Goal: Task Accomplishment & Management: Use online tool/utility

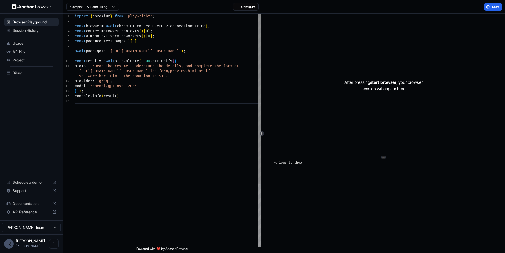
click at [186, 125] on div "import { chromium } from 'playwright' ; const browser = await chromium . connec…" at bounding box center [168, 173] width 187 height 318
click at [26, 30] on span "Session History" at bounding box center [35, 30] width 44 height 5
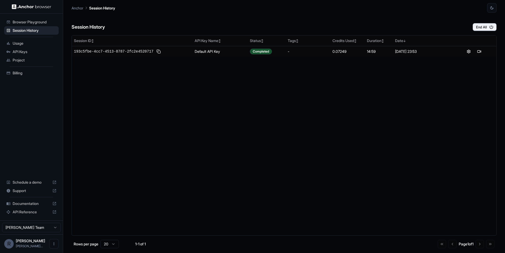
click at [25, 41] on span "Usage" at bounding box center [35, 43] width 44 height 5
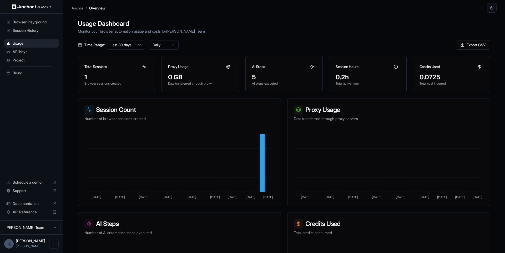
click at [47, 25] on div "Browser Playground" at bounding box center [31, 22] width 54 height 8
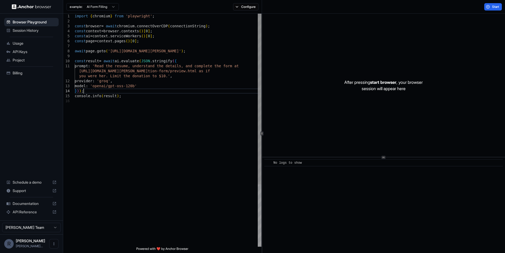
click at [207, 91] on div "import { chromium } from 'playwright' ; const browser = await chromium . connec…" at bounding box center [168, 173] width 187 height 318
click at [225, 100] on div "import { chromium } from 'playwright' ; const browser = await chromium . connec…" at bounding box center [168, 173] width 187 height 318
click at [228, 58] on div "import { chromium } from 'playwright' ; const browser = await chromium . connec…" at bounding box center [168, 173] width 187 height 318
click at [152, 52] on div "import { chromium } from 'playwright' ; const browser = await chromium . connec…" at bounding box center [168, 173] width 187 height 318
click at [190, 72] on div "import { chromium } from 'playwright' ; const browser = await chromium . connec…" at bounding box center [168, 173] width 187 height 318
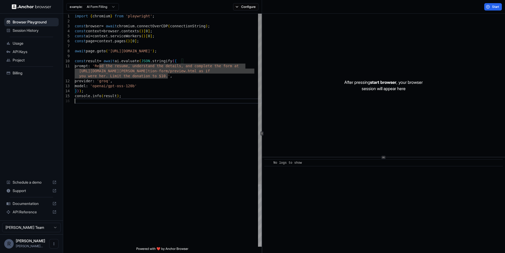
click at [208, 101] on div "import { chromium } from 'playwright' ; const browser = await chromium . connec…" at bounding box center [168, 173] width 187 height 318
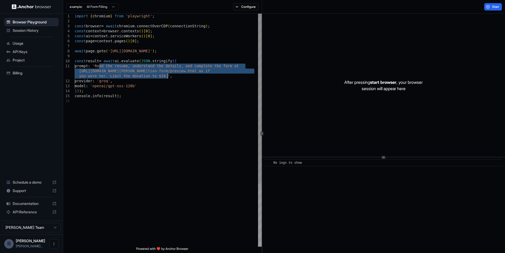
drag, startPoint x: 99, startPoint y: 66, endPoint x: 167, endPoint y: 74, distance: 68.9
click at [167, 74] on div "import { chromium } from 'playwright' ; const browser = await chromium . connec…" at bounding box center [168, 173] width 187 height 318
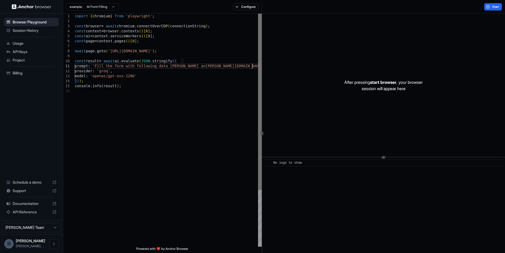
scroll to position [5, 0]
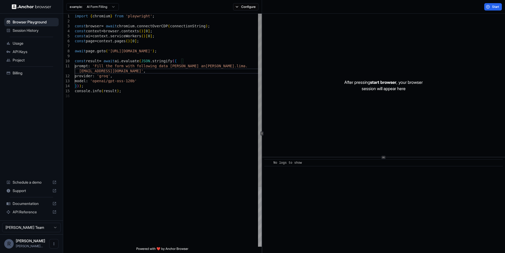
click at [193, 96] on div "import { chromium } from 'playwright' ; const browser = await chromium . connec…" at bounding box center [168, 170] width 187 height 313
click at [163, 83] on div "import { chromium } from 'playwright' ; const browser = await chromium . connec…" at bounding box center [168, 170] width 187 height 313
click at [126, 68] on div "import { chromium } from 'playwright' ; const browser = await chromium . connec…" at bounding box center [168, 170] width 187 height 313
click at [124, 68] on div "import { chromium } from 'playwright' ; const browser = await chromium . connec…" at bounding box center [168, 170] width 187 height 313
click at [171, 81] on div "import { chromium } from 'playwright' ; const browser = await chromium . connec…" at bounding box center [168, 170] width 187 height 313
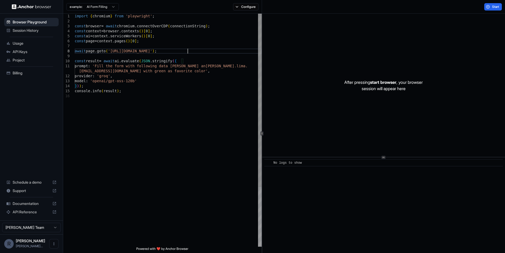
click at [188, 53] on div "import { chromium } from 'playwright' ; const browser = await chromium . connec…" at bounding box center [168, 170] width 187 height 313
click at [153, 74] on div "import { chromium } from 'playwright' ; const browser = await chromium . connec…" at bounding box center [168, 170] width 187 height 313
click at [497, 9] on button "Start" at bounding box center [494, 6] width 18 height 7
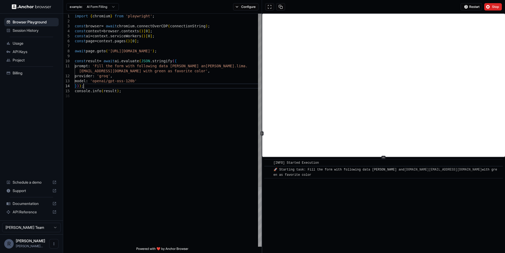
click at [170, 86] on div "import { chromium } from 'playwright' ; const browser = await chromium . connec…" at bounding box center [168, 170] width 187 height 313
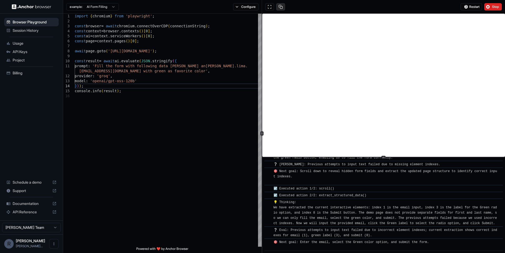
scroll to position [457, 0]
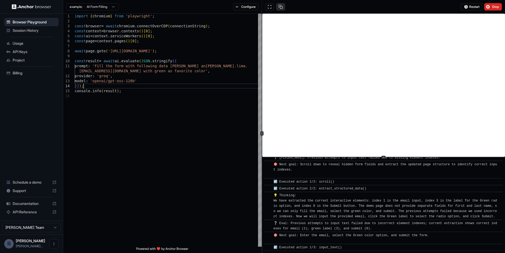
click at [280, 10] on button at bounding box center [280, 6] width 9 height 7
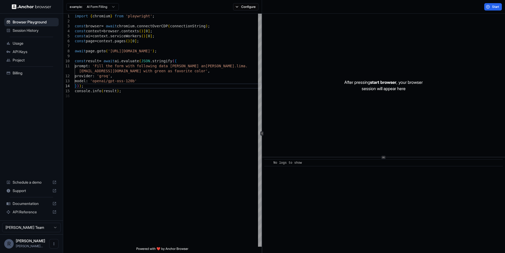
scroll to position [0, 0]
click at [159, 173] on div "import { chromium } from 'playwright' ; const browser = await chromium . connec…" at bounding box center [168, 170] width 187 height 313
click at [205, 28] on div "import { chromium } from 'playwright' ; const browser = await chromium . connec…" at bounding box center [168, 170] width 187 height 313
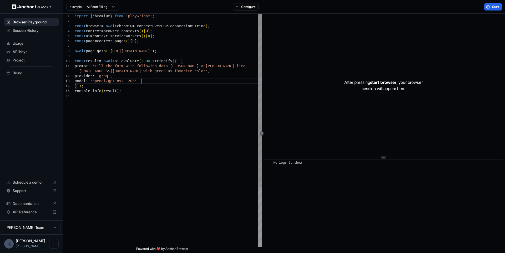
click at [209, 83] on div "import { chromium } from 'playwright' ; const browser = await chromium . connec…" at bounding box center [168, 170] width 187 height 313
click at [112, 3] on html "Browser Playground Session History Usage API Keys Project Billing Schedule a de…" at bounding box center [252, 126] width 505 height 253
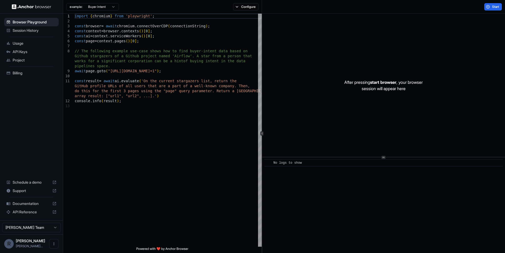
click at [114, 7] on html "Browser Playground Session History Usage API Keys Project Billing Schedule a de…" at bounding box center [252, 126] width 505 height 253
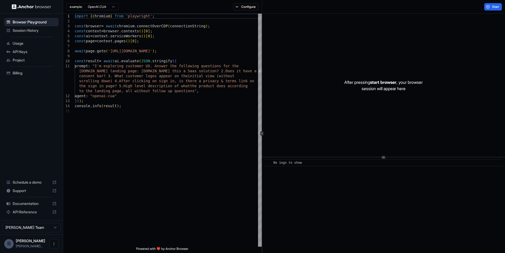
click at [103, 9] on html "Browser Playground Session History Usage API Keys Project Billing Schedule a de…" at bounding box center [252, 126] width 505 height 253
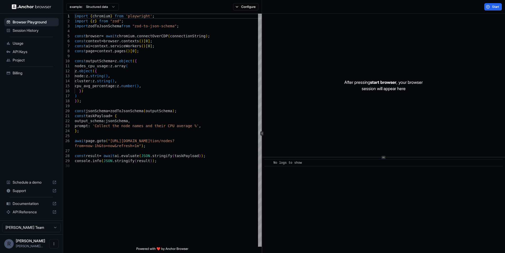
click at [102, 6] on html "Browser Playground Session History Usage API Keys Project Billing Schedule a de…" at bounding box center [252, 126] width 505 height 253
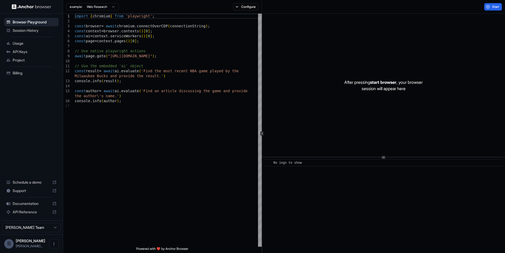
click at [101, 4] on html "Browser Playground Session History Usage API Keys Project Billing Schedule a de…" at bounding box center [252, 126] width 505 height 253
click at [222, 22] on html "Browser Playground Session History Usage API Keys Project Billing Schedule a de…" at bounding box center [252, 126] width 505 height 253
click at [243, 6] on button "Configure" at bounding box center [246, 6] width 26 height 7
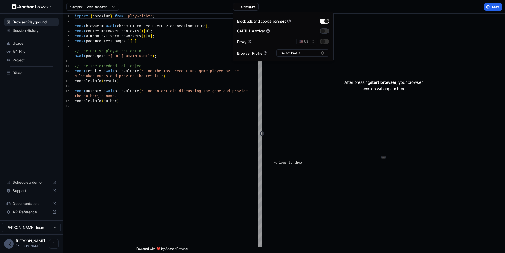
click at [328, 32] on button "button" at bounding box center [324, 30] width 9 height 5
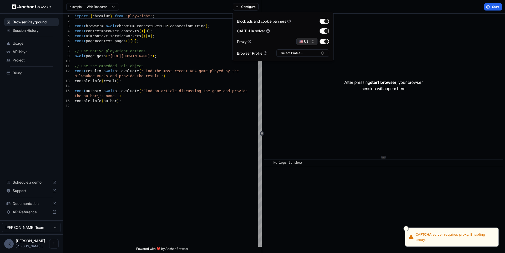
click at [307, 43] on button "🇺🇸 US" at bounding box center [307, 41] width 21 height 7
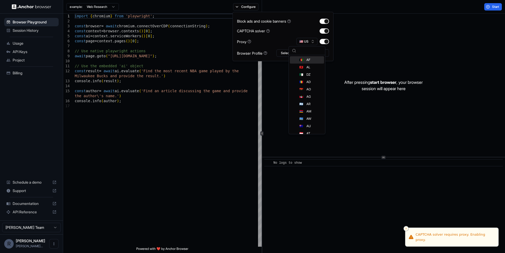
click at [293, 35] on div "Block ads and cookie banners CAPTCHA solver Proxy 🇺🇸 US Browser Profile Select …" at bounding box center [283, 36] width 92 height 41
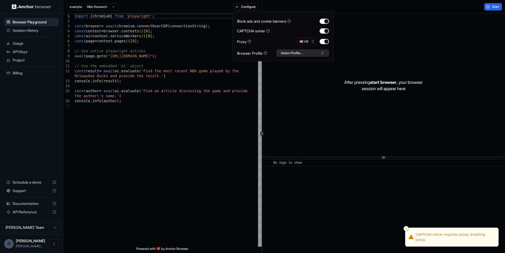
click at [289, 50] on button "Select Profile..." at bounding box center [303, 52] width 53 height 7
click at [267, 47] on div "Block ads and cookie banners CAPTCHA solver Proxy 🇺🇸 US Browser Profile Select …" at bounding box center [283, 36] width 92 height 41
click at [180, 75] on div "import { chromium } from 'playwright' ; const browser = await chromium . connec…" at bounding box center [168, 176] width 187 height 324
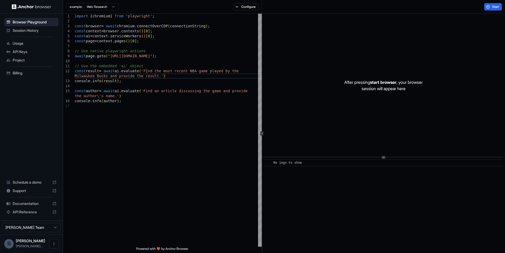
click at [102, 10] on body "Browser Playground Session History Usage API Keys Project Billing Schedule a de…" at bounding box center [252, 126] width 505 height 253
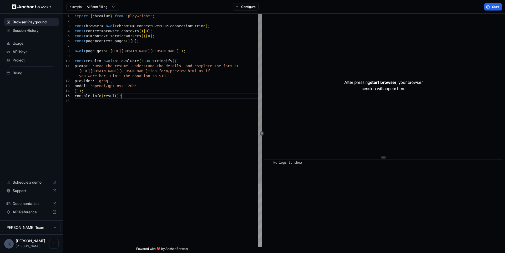
click at [172, 97] on div "import { chromium } from 'playwright' ; const browser = await chromium . connec…" at bounding box center [168, 173] width 187 height 318
click at [114, 52] on div "import { chromium } from 'playwright' ; const browser = await chromium . connec…" at bounding box center [168, 173] width 187 height 318
click at [155, 67] on div "import { chromium } from 'playwright' ; const browser = await chromium . connec…" at bounding box center [168, 173] width 187 height 318
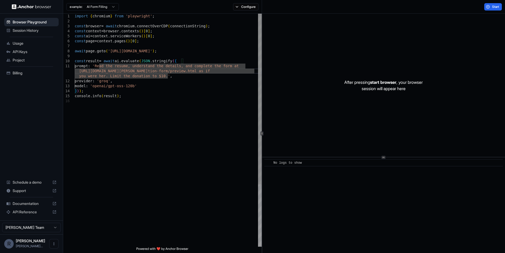
click at [206, 51] on div "import { chromium } from 'playwright' ; const browser = await chromium . connec…" at bounding box center [168, 173] width 187 height 318
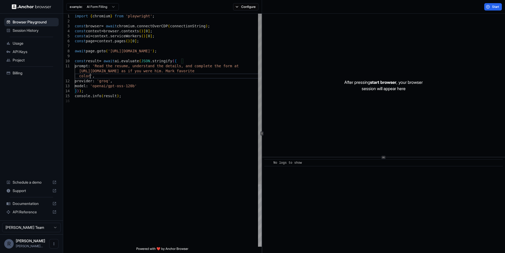
scroll to position [10, 0]
click at [225, 85] on div "import { chromium } from 'playwright' ; const browser = await chromium . connec…" at bounding box center [168, 173] width 187 height 318
click at [500, 9] on span "Start" at bounding box center [495, 7] width 7 height 4
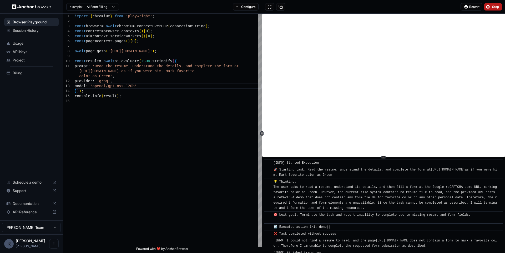
scroll to position [5, 0]
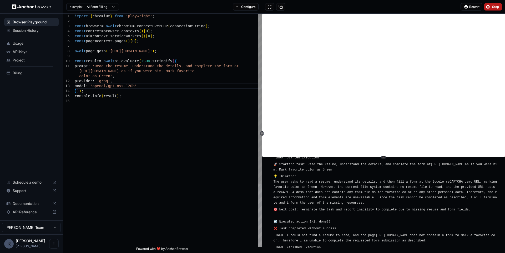
click at [145, 81] on div "import { chromium } from 'playwright' ; const browser = await chromium . connec…" at bounding box center [168, 173] width 187 height 318
click at [176, 99] on div "import { chromium } from 'playwright' ; const browser = await chromium . connec…" at bounding box center [168, 170] width 187 height 313
click at [196, 74] on div "import { chromium } from 'playwright' ; const browser = await chromium . connec…" at bounding box center [168, 170] width 187 height 313
click at [495, 7] on span "Stop" at bounding box center [495, 7] width 7 height 4
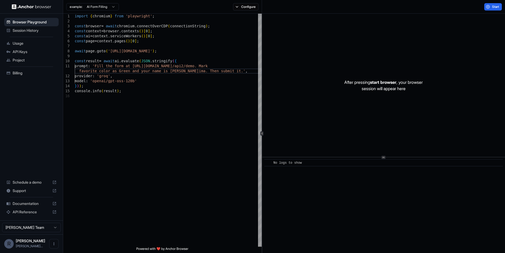
click at [496, 9] on button "Start" at bounding box center [494, 6] width 18 height 7
click at [167, 84] on div "import { chromium } from 'playwright' ; const browser = await chromium . connec…" at bounding box center [168, 170] width 187 height 313
click at [496, 10] on button "Start" at bounding box center [494, 6] width 18 height 7
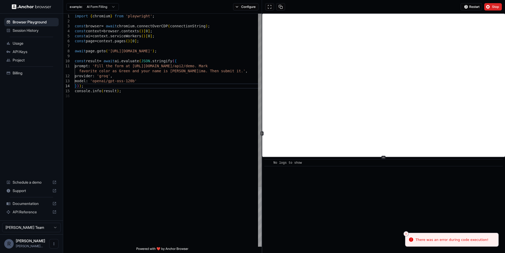
click at [207, 92] on div "import { chromium } from 'playwright' ; const browser = await chromium . connec…" at bounding box center [168, 170] width 187 height 313
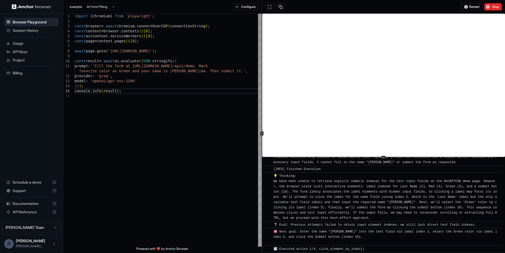
scroll to position [688, 0]
click at [492, 8] on button "Stop" at bounding box center [494, 6] width 18 height 7
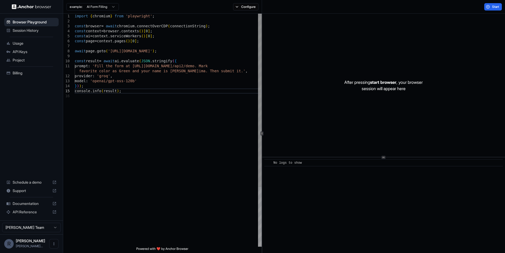
click at [138, 70] on div "import { chromium } from 'playwright' ; const browser = await chromium . connec…" at bounding box center [168, 170] width 187 height 313
click at [485, 10] on button "Start" at bounding box center [494, 6] width 18 height 7
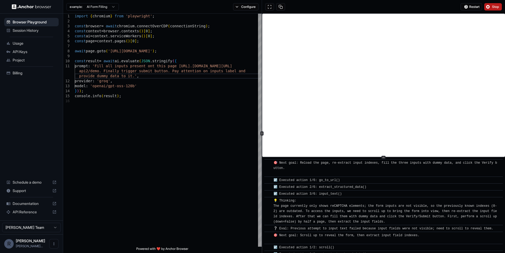
scroll to position [269, 0]
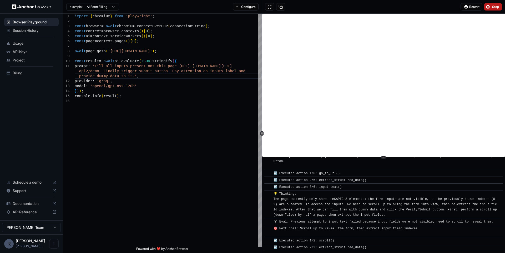
click at [493, 7] on span "Stop" at bounding box center [495, 7] width 7 height 4
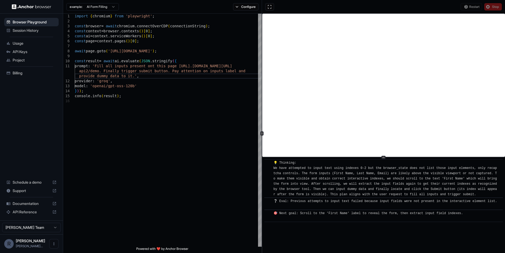
scroll to position [0, 0]
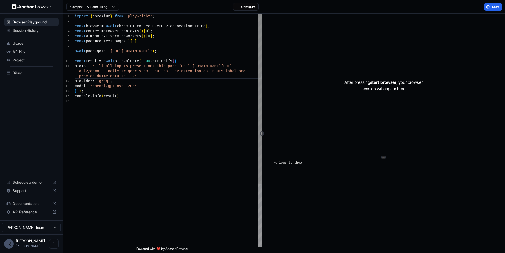
click at [220, 84] on div "import { chromium } from 'playwright' ; const browser = await chromium . connec…" at bounding box center [168, 173] width 187 height 318
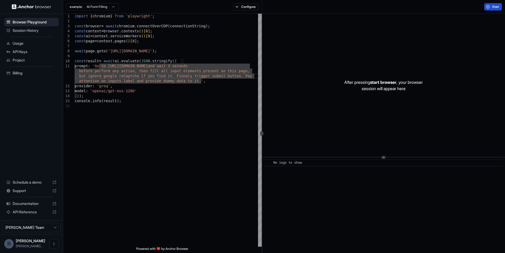
click at [490, 9] on button "Start" at bounding box center [494, 6] width 18 height 7
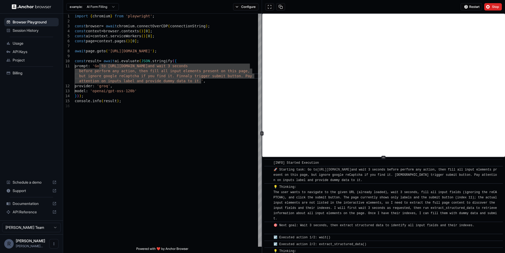
scroll to position [482, 0]
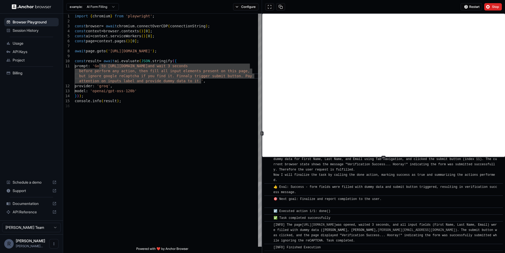
click at [231, 111] on div "import { chromium } from 'playwright' ; const browser = await chromium . connec…" at bounding box center [168, 176] width 187 height 324
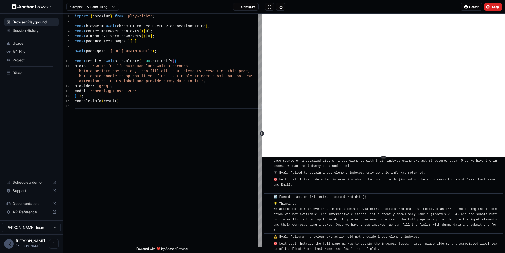
scroll to position [0, 0]
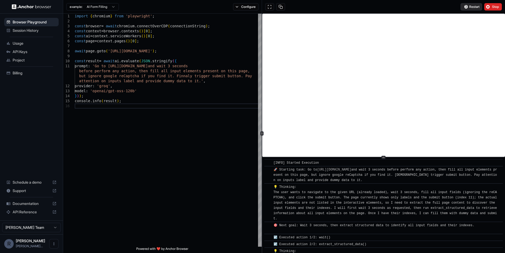
click at [472, 7] on span "Restart" at bounding box center [475, 7] width 10 height 4
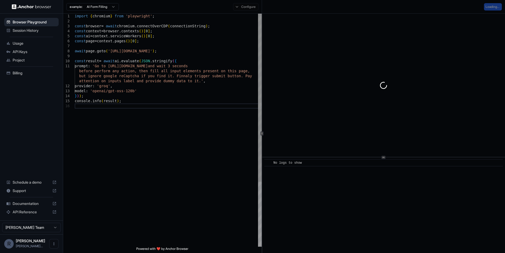
click at [146, 90] on div "import { chromium } from 'playwright' ; const browser = await chromium . connec…" at bounding box center [168, 176] width 187 height 324
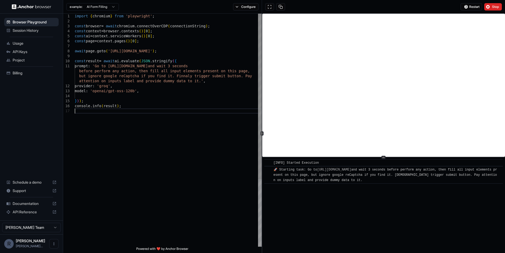
click at [199, 160] on div "import { chromium } from 'playwright' ; const browser = await chromium . connec…" at bounding box center [168, 178] width 187 height 329
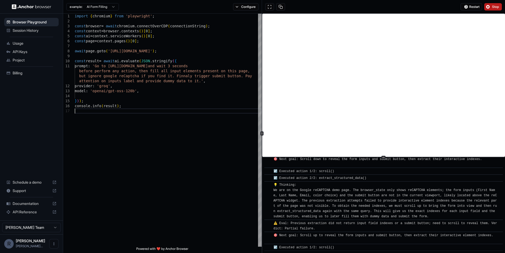
scroll to position [553, 0]
click at [490, 8] on button "Stop" at bounding box center [494, 6] width 18 height 7
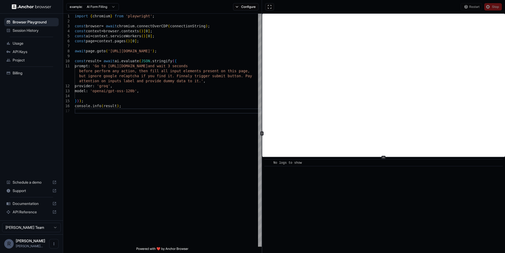
scroll to position [0, 0]
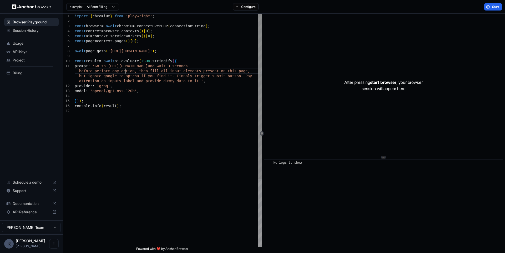
click at [126, 72] on div "import { chromium } from 'playwright' ; const browser = await chromium . connec…" at bounding box center [168, 178] width 187 height 329
click at [188, 99] on div "import { chromium } from 'playwright' ; const browser = await chromium . connec…" at bounding box center [168, 181] width 187 height 334
click at [497, 8] on span "Start" at bounding box center [495, 7] width 7 height 4
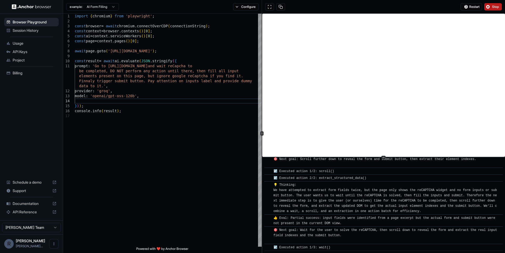
scroll to position [146, 0]
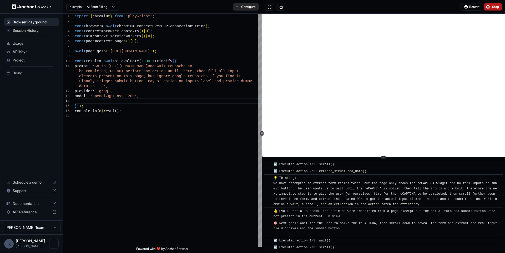
click at [247, 9] on button "Configure" at bounding box center [246, 6] width 26 height 7
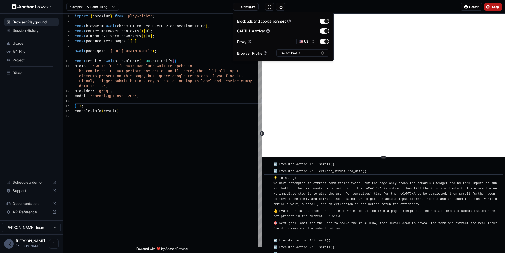
scroll to position [153, 0]
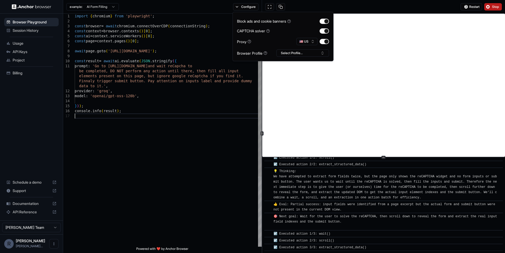
click at [226, 123] on div "import { chromium } from 'playwright' ; const browser = await chromium . connec…" at bounding box center [168, 181] width 187 height 334
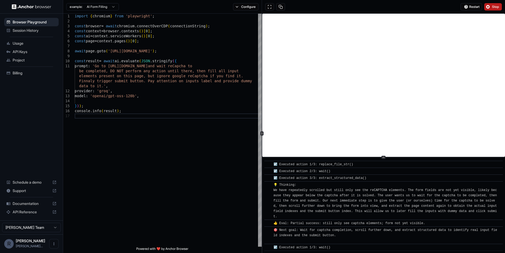
scroll to position [312, 0]
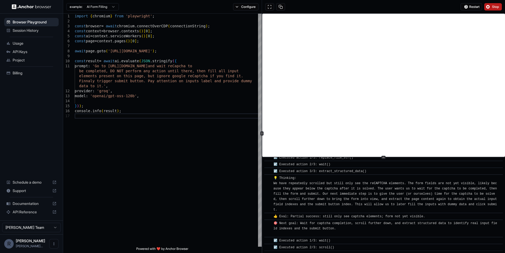
click at [495, 7] on span "Stop" at bounding box center [495, 7] width 7 height 4
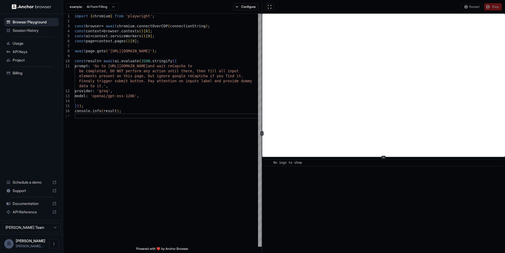
scroll to position [0, 0]
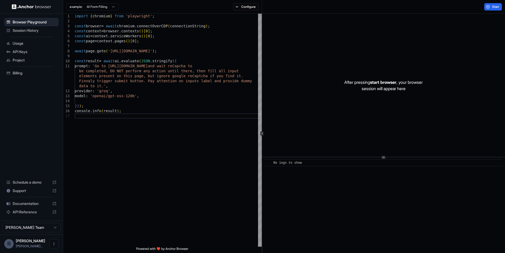
click at [19, 44] on span "Usage" at bounding box center [35, 43] width 44 height 5
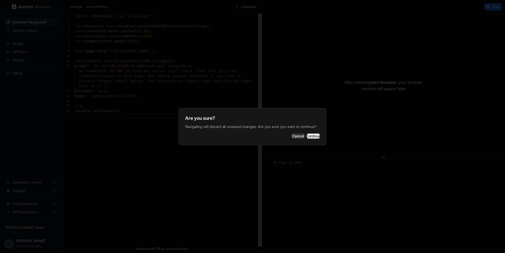
click at [311, 139] on button "Continue" at bounding box center [313, 136] width 13 height 5
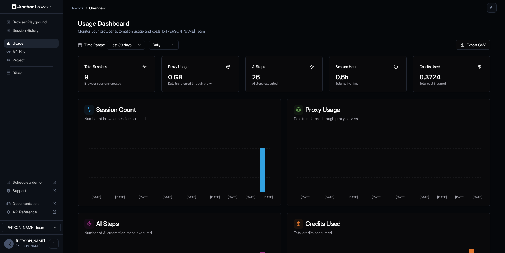
click at [255, 80] on div "26" at bounding box center [284, 77] width 64 height 8
click at [311, 33] on p "Monitor your browser automation usage and costs for [PERSON_NAME] Team" at bounding box center [284, 31] width 413 height 6
click at [365, 32] on p "Monitor your browser automation usage and costs for [PERSON_NAME] Team" at bounding box center [284, 31] width 413 height 6
click at [48, 23] on span "Browser Playground" at bounding box center [35, 21] width 44 height 5
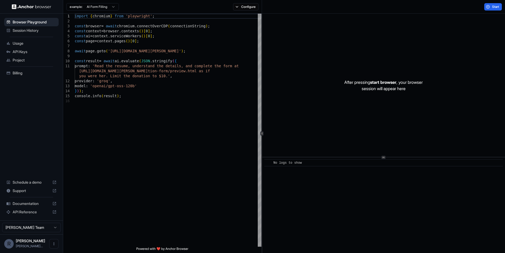
click at [45, 34] on div "Session History" at bounding box center [31, 30] width 54 height 8
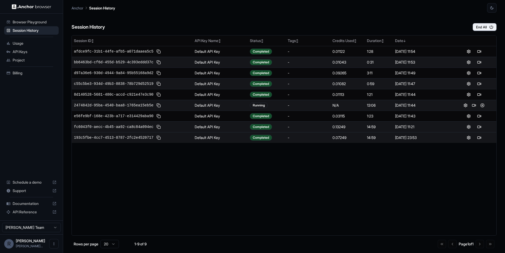
click at [333, 139] on td "0.07249" at bounding box center [348, 137] width 34 height 11
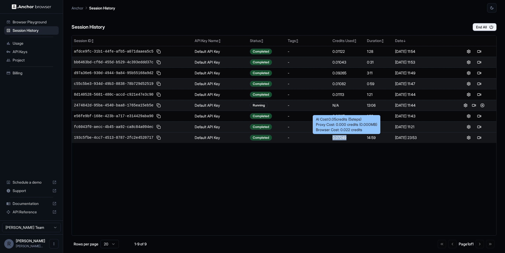
drag, startPoint x: 350, startPoint y: 140, endPoint x: 334, endPoint y: 139, distance: 15.5
click at [334, 139] on div "0.07249" at bounding box center [348, 137] width 30 height 5
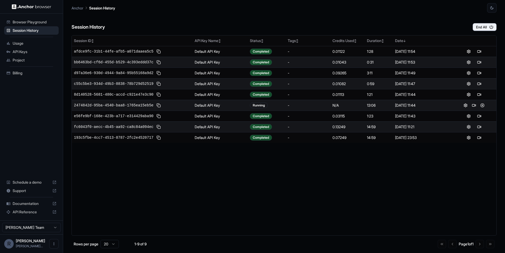
click at [335, 164] on div "Session ID ↕ API Key Name ↕ Status ↕ Tags ↕ Credits Used ↕ Duration ↕ Date ↓ af…" at bounding box center [284, 135] width 425 height 201
click at [17, 43] on span "Usage" at bounding box center [35, 43] width 44 height 5
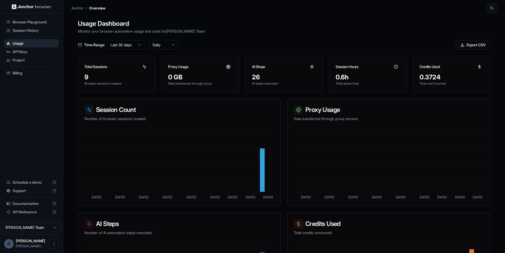
scroll to position [67, 0]
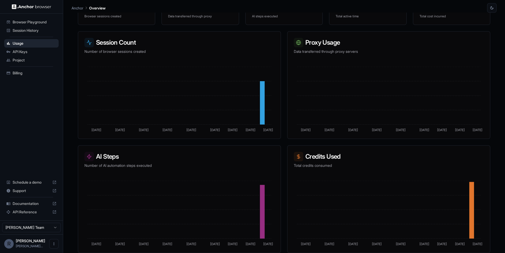
click at [46, 32] on span "Session History" at bounding box center [35, 30] width 44 height 5
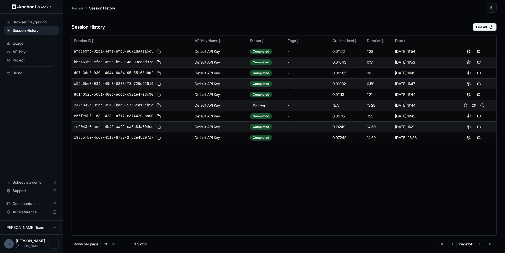
click at [327, 151] on div "Session ID ↕ API Key Name ↕ Status ↕ Tags ↕ Credits Used ↕ Duration ↕ Date ↓ af…" at bounding box center [284, 135] width 425 height 201
click at [32, 211] on span "API Reference" at bounding box center [32, 212] width 38 height 5
